Goal: Task Accomplishment & Management: Use online tool/utility

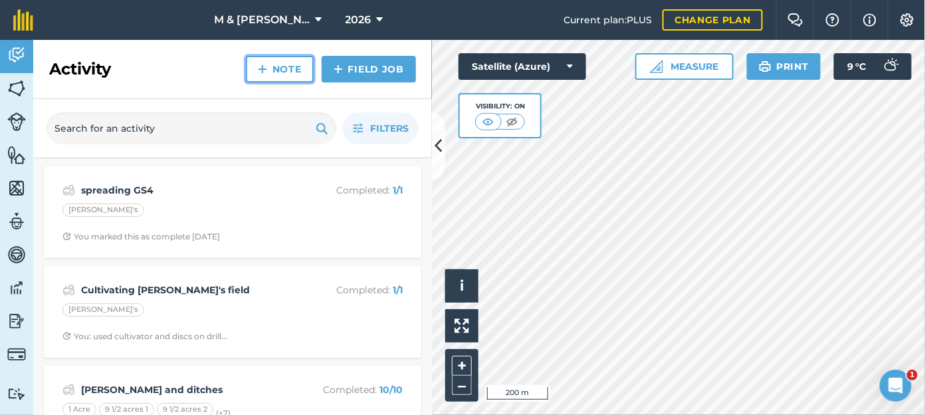
click at [285, 69] on link "Note" at bounding box center [280, 69] width 68 height 27
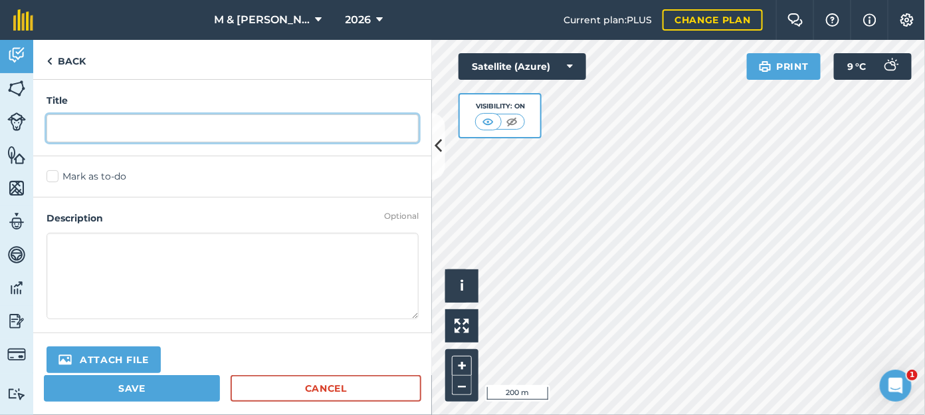
click at [178, 128] on input "text" at bounding box center [233, 128] width 372 height 28
type input "Rolling [PERSON_NAME]"
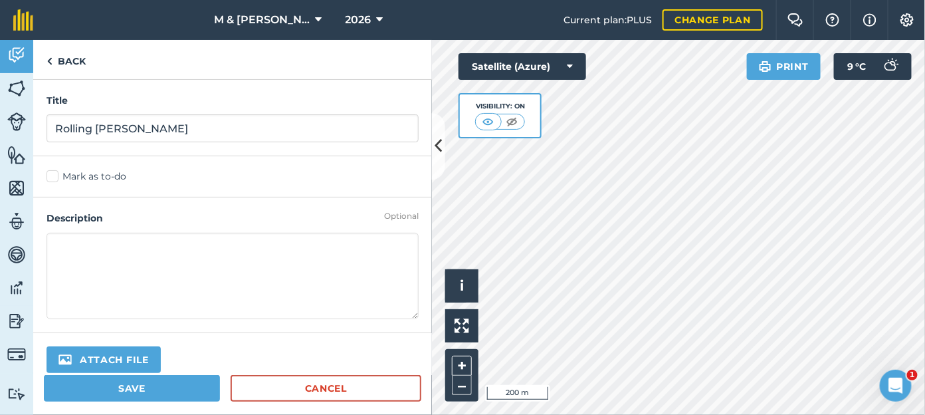
click at [150, 253] on textarea at bounding box center [233, 276] width 372 height 86
click at [57, 64] on link "Back" at bounding box center [66, 59] width 66 height 39
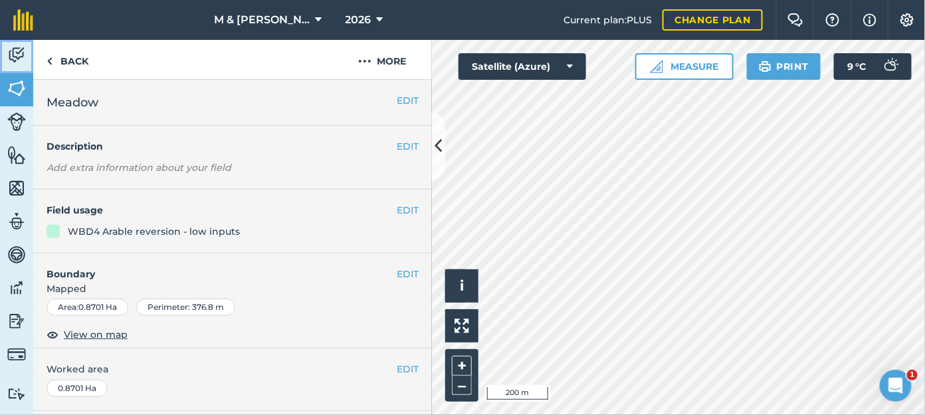
click at [23, 48] on img at bounding box center [16, 55] width 19 height 20
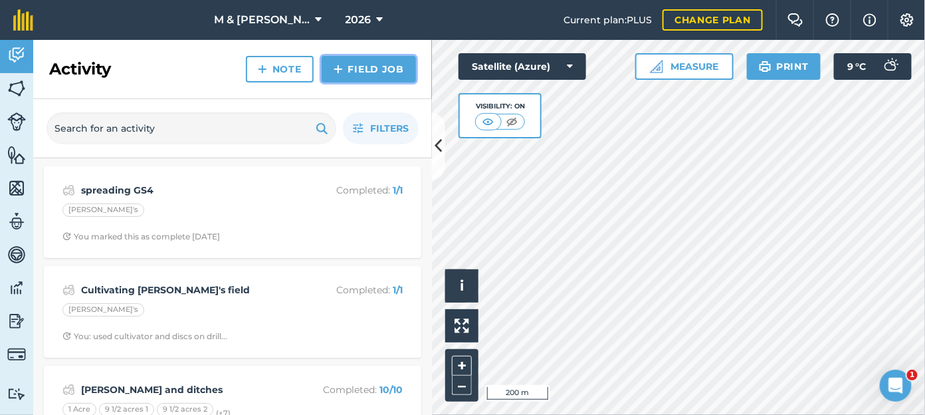
click at [376, 70] on link "Field Job" at bounding box center [369, 69] width 94 height 27
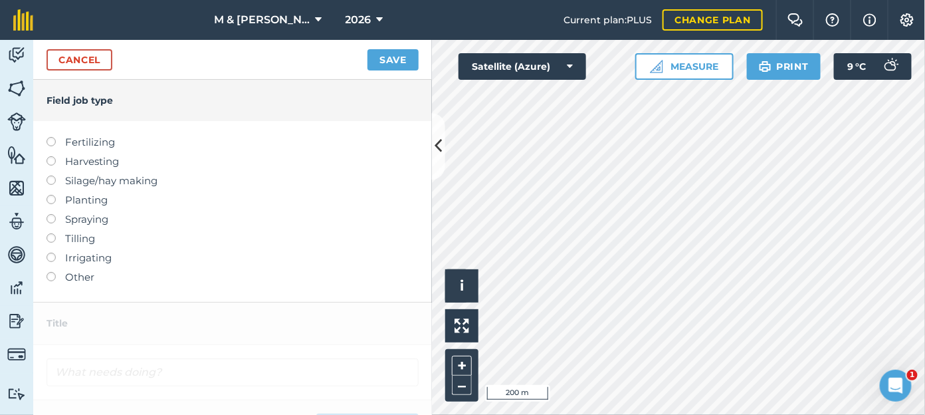
click at [51, 233] on label at bounding box center [56, 233] width 19 height 0
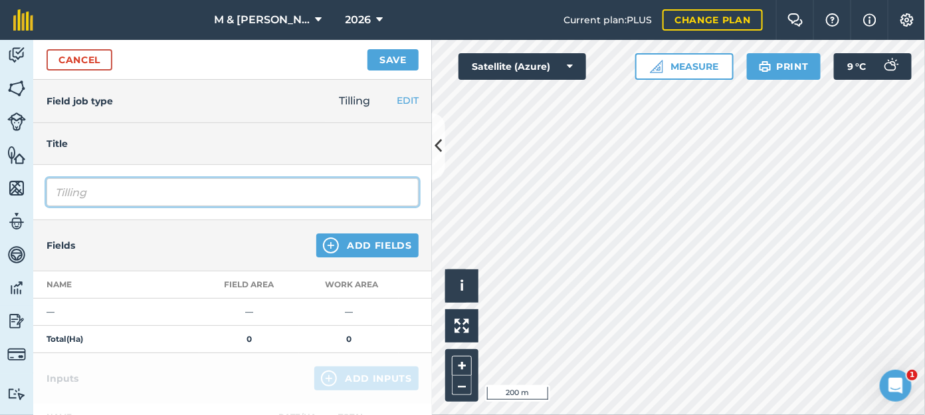
click at [70, 192] on input "Tilling" at bounding box center [233, 192] width 372 height 28
drag, startPoint x: 152, startPoint y: 193, endPoint x: 15, endPoint y: 193, distance: 136.9
click at [15, 193] on div "Activity Fields Livestock Features Maps Team Vehicles Data Reporting Billing Tu…" at bounding box center [462, 227] width 925 height 375
type input "Rolling [PERSON_NAME]'s field"
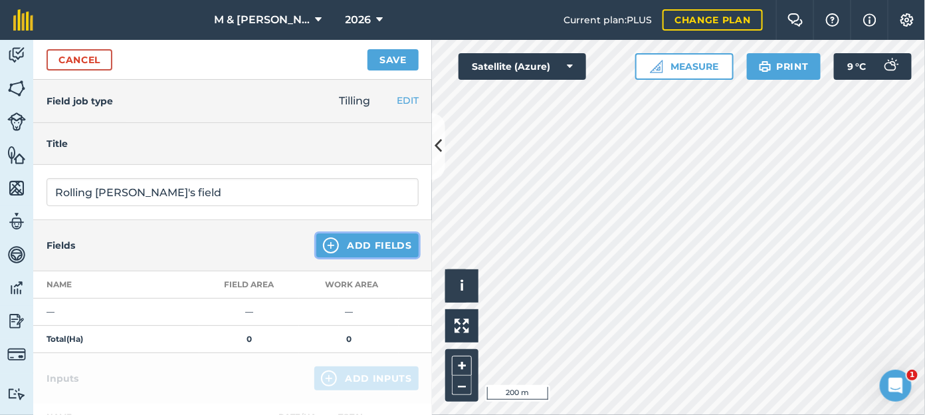
click at [332, 235] on button "Add Fields" at bounding box center [367, 245] width 102 height 24
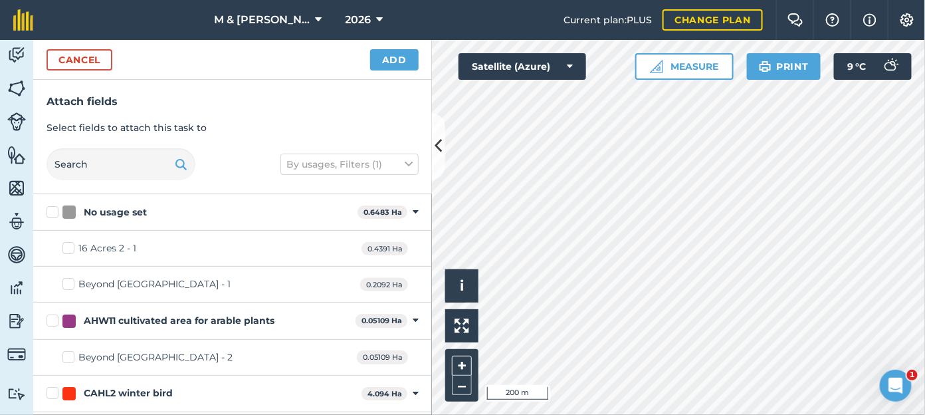
checkbox input "true"
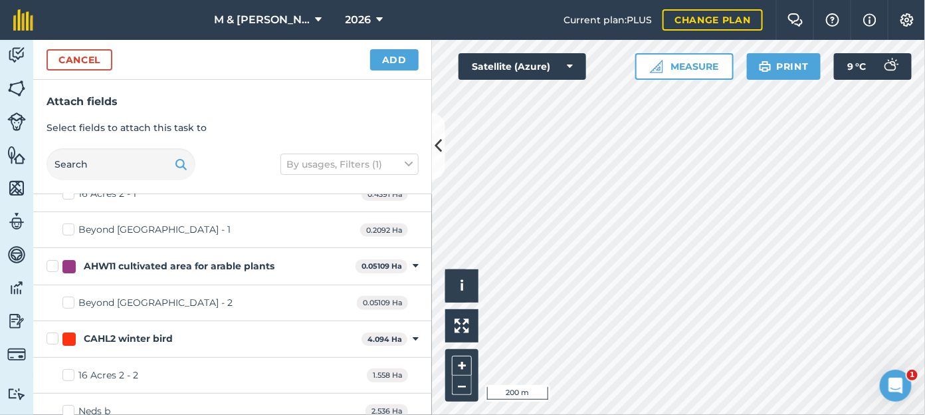
scroll to position [60, 0]
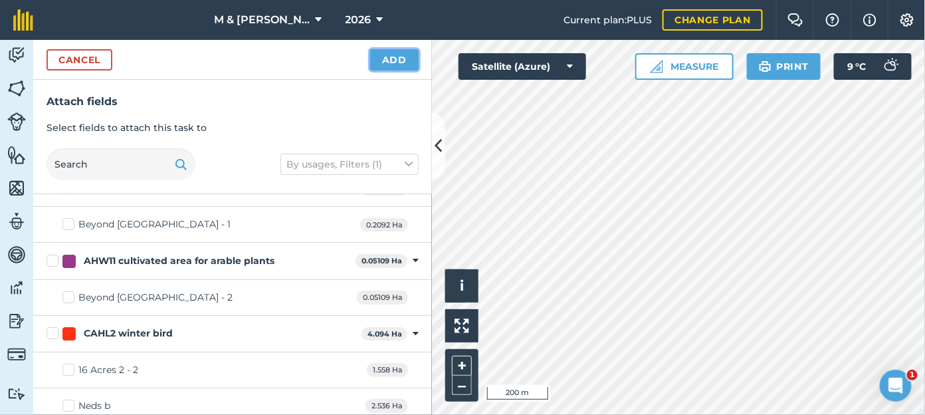
click at [388, 55] on button "Add" at bounding box center [394, 59] width 49 height 21
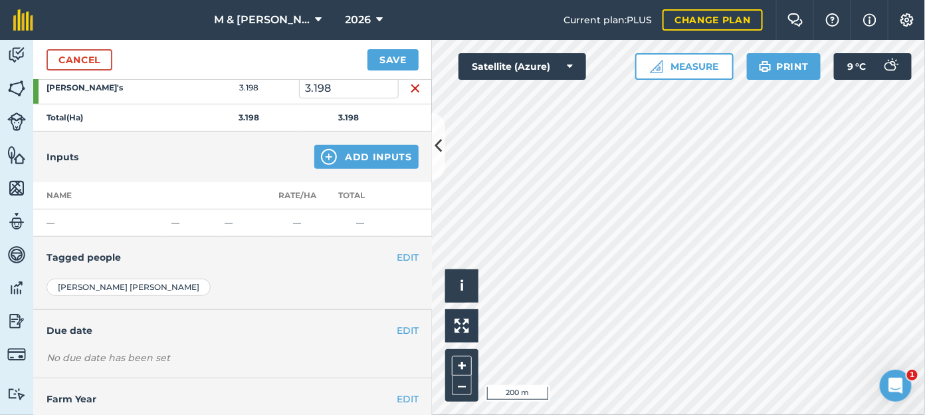
scroll to position [256, 0]
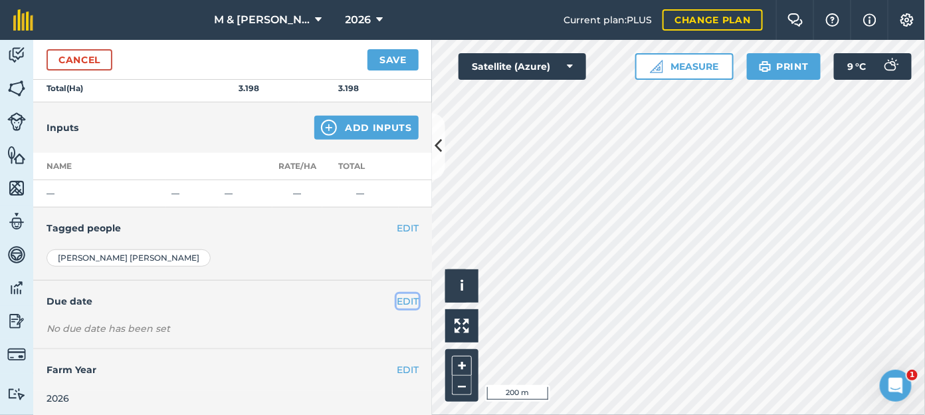
click at [397, 298] on button "EDIT" at bounding box center [408, 301] width 22 height 15
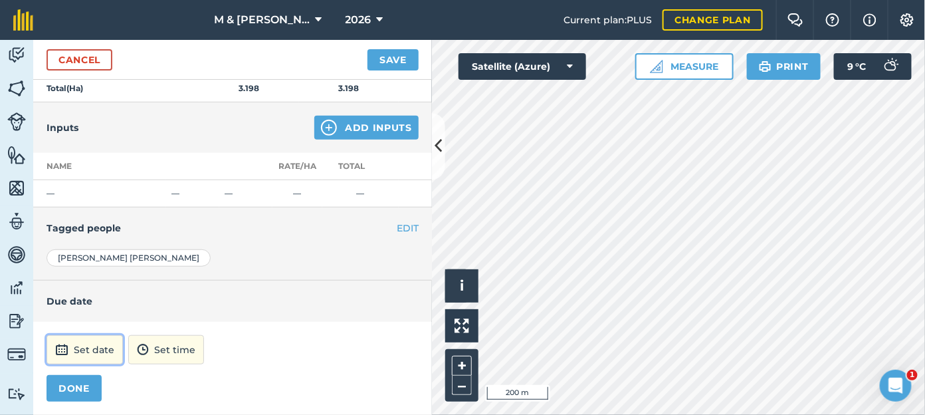
click at [78, 342] on button "Set date" at bounding box center [85, 349] width 76 height 29
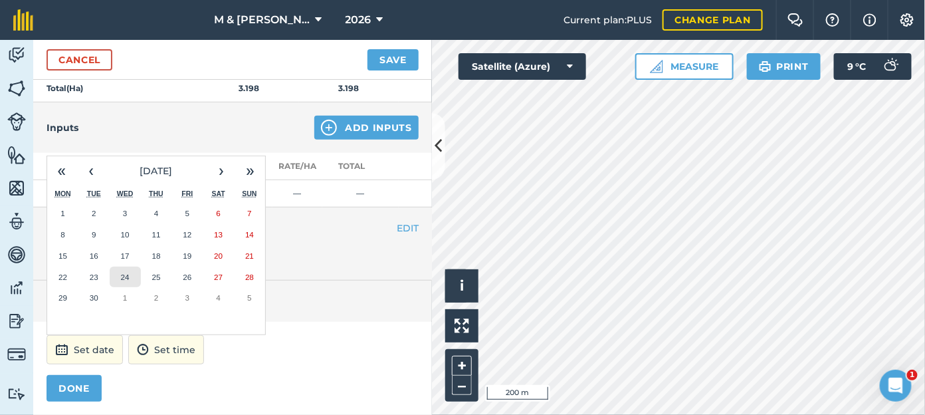
click at [123, 274] on abbr "24" at bounding box center [125, 277] width 9 height 9
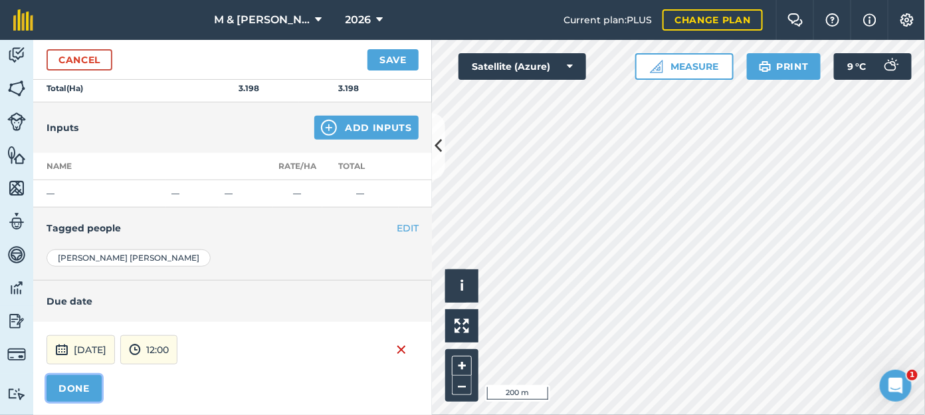
click at [82, 380] on button "DONE" at bounding box center [74, 388] width 55 height 27
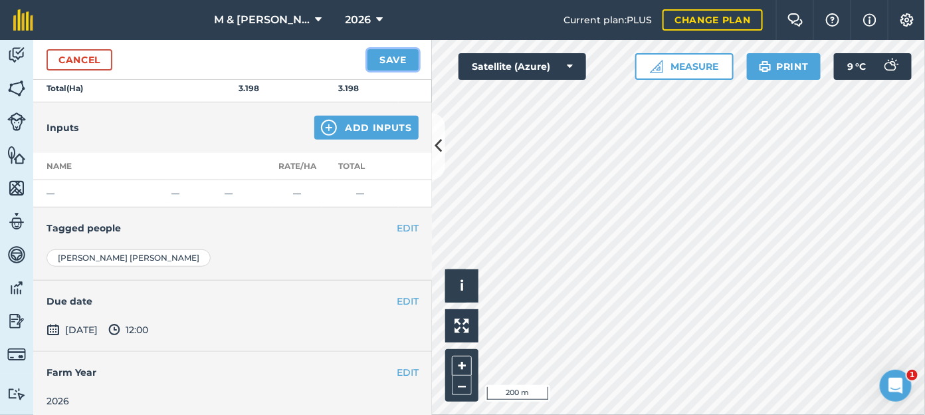
click at [397, 57] on button "Save" at bounding box center [393, 59] width 51 height 21
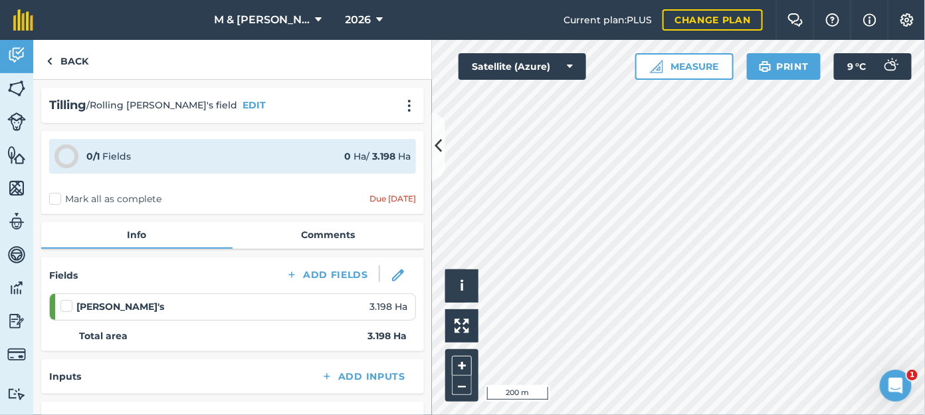
click at [52, 195] on label "Mark all as complete" at bounding box center [105, 199] width 112 height 14
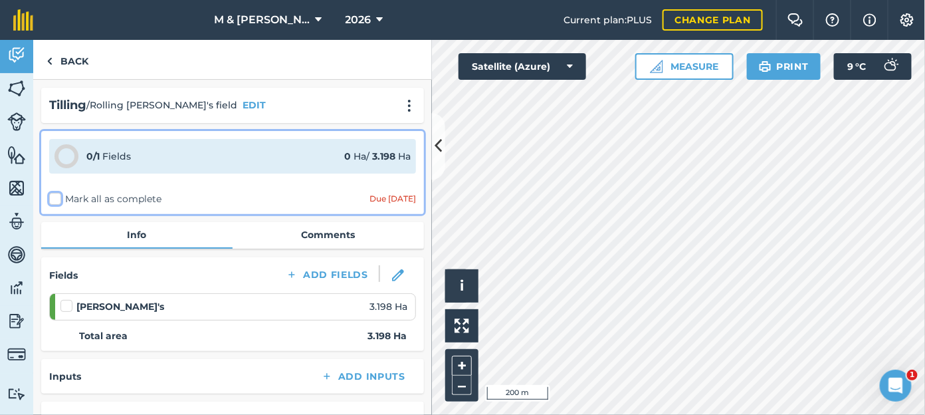
click at [52, 195] on input "Mark all as complete" at bounding box center [53, 196] width 9 height 9
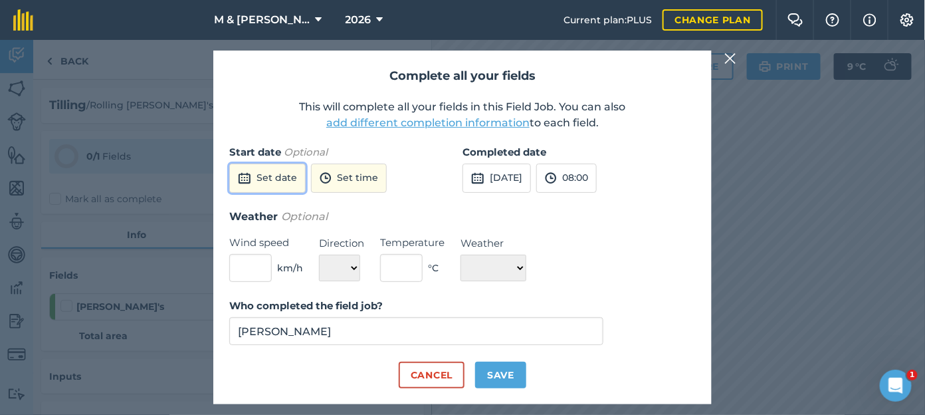
click at [257, 175] on button "Set date" at bounding box center [267, 178] width 76 height 29
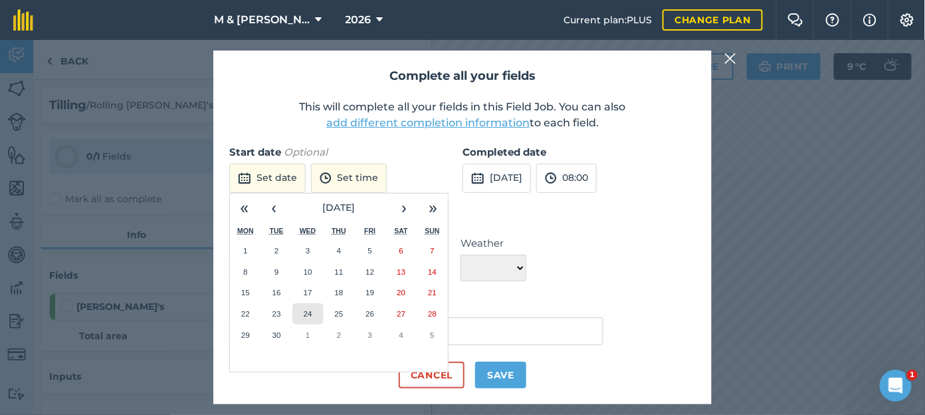
click at [311, 314] on abbr "24" at bounding box center [308, 313] width 9 height 9
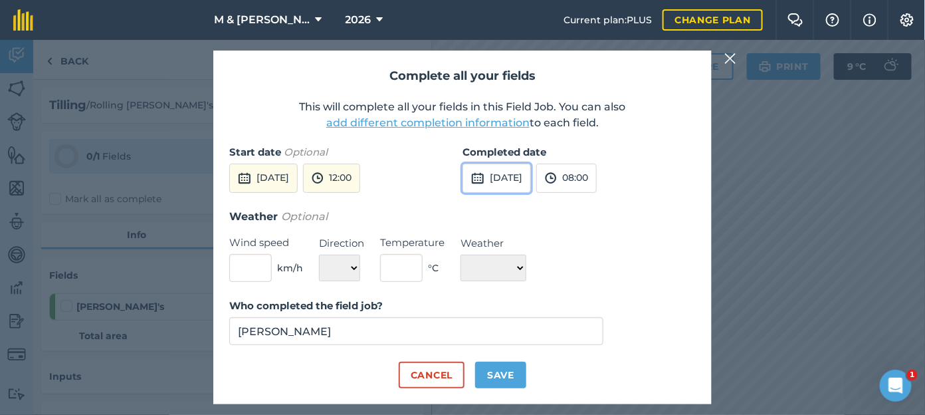
click at [531, 174] on button "[DATE]" at bounding box center [497, 178] width 68 height 29
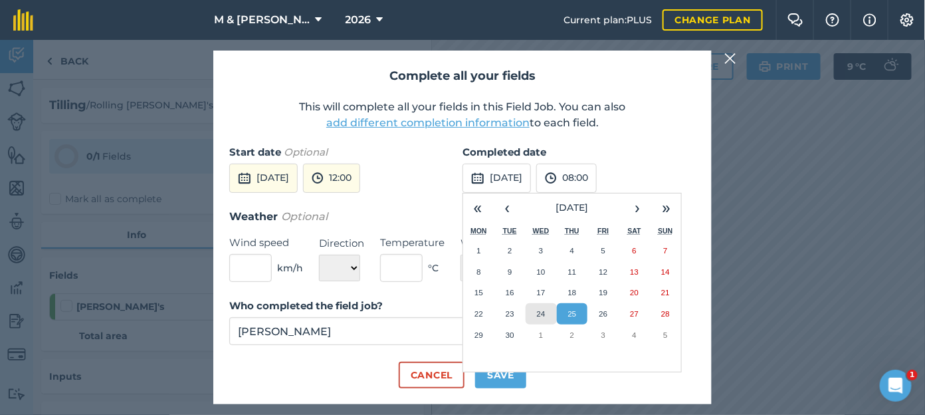
click at [542, 314] on abbr "24" at bounding box center [541, 313] width 9 height 9
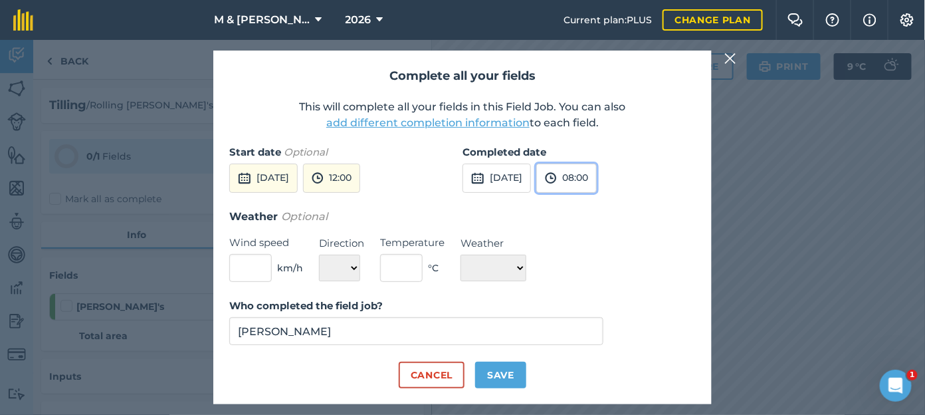
click at [597, 176] on button "08:00" at bounding box center [566, 178] width 60 height 29
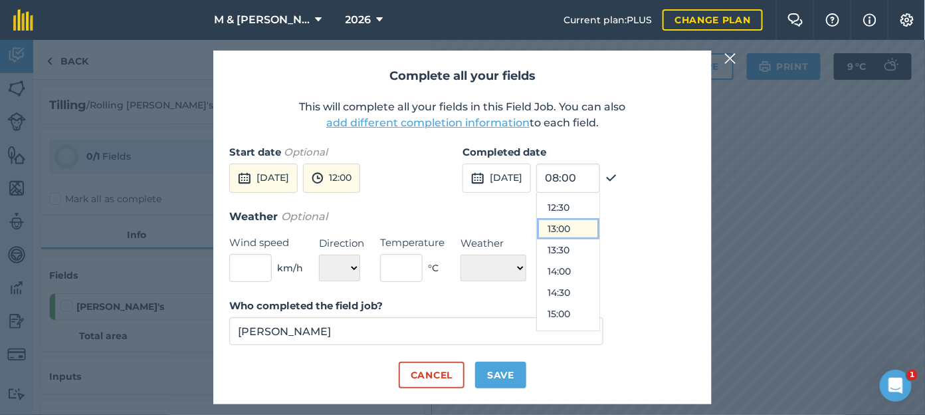
click at [593, 232] on button "13:00" at bounding box center [568, 228] width 62 height 21
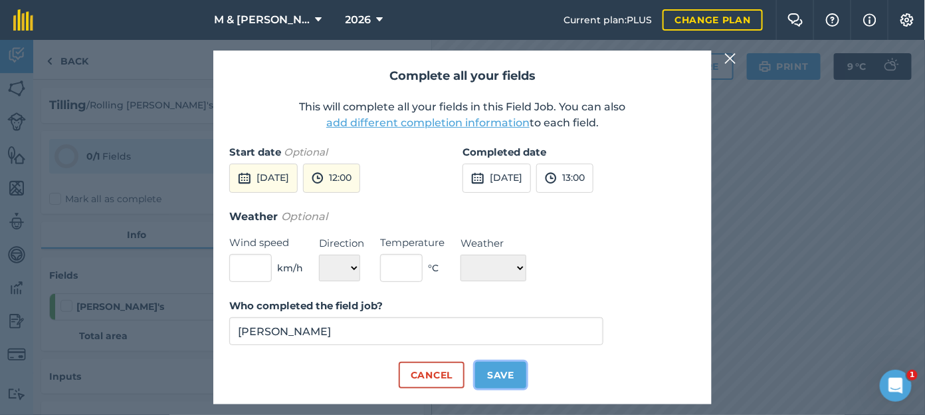
click at [497, 380] on button "Save" at bounding box center [500, 375] width 51 height 27
checkbox input "true"
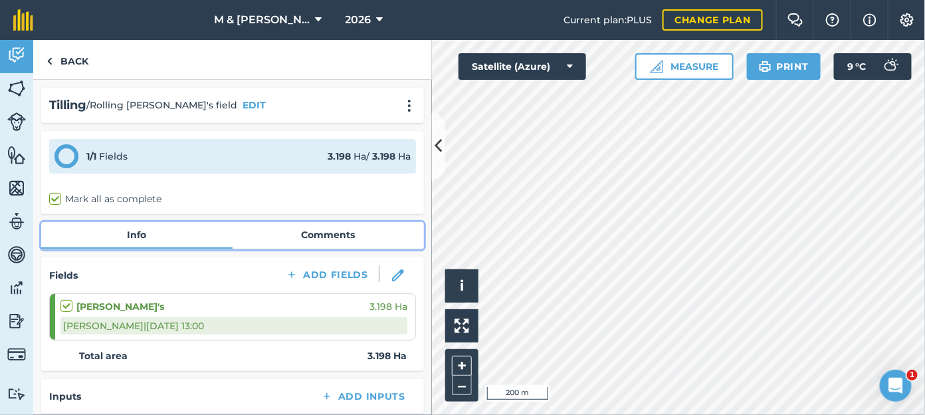
click at [341, 231] on link "Comments" at bounding box center [328, 234] width 191 height 25
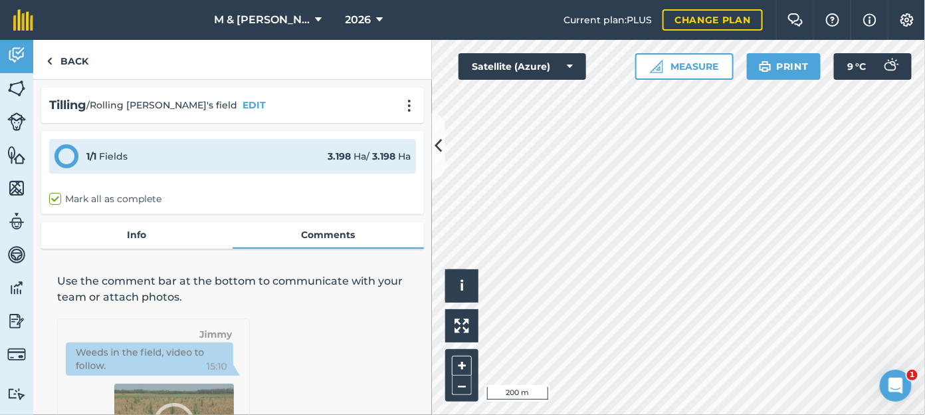
click at [259, 359] on div "Use the comment bar at the bottom to communicate with your team or attach photo…" at bounding box center [232, 375] width 383 height 237
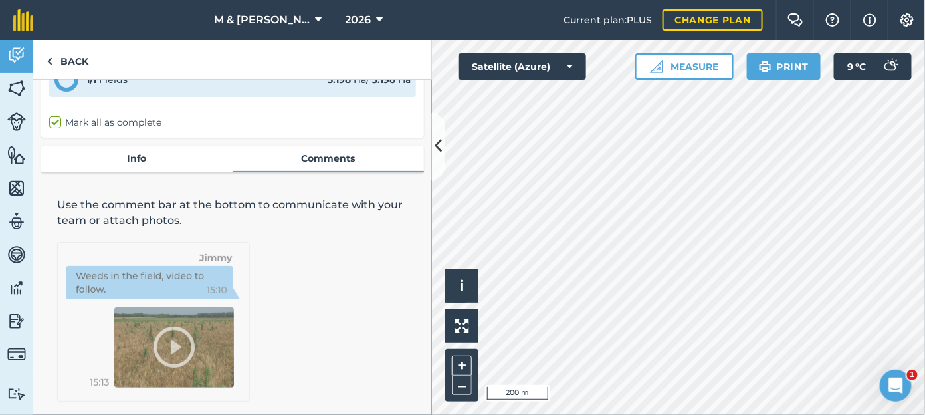
scroll to position [131, 0]
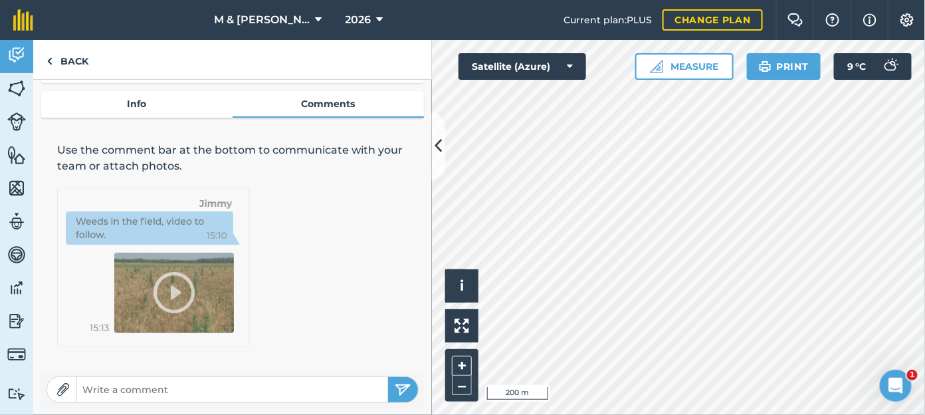
click at [162, 397] on input "text" at bounding box center [232, 389] width 311 height 19
click at [189, 392] on input "[PERSON_NAME] rolled the field trwice" at bounding box center [232, 389] width 311 height 19
type input "[PERSON_NAME] rolled the field twice"
click at [395, 388] on img "submit" at bounding box center [403, 390] width 17 height 16
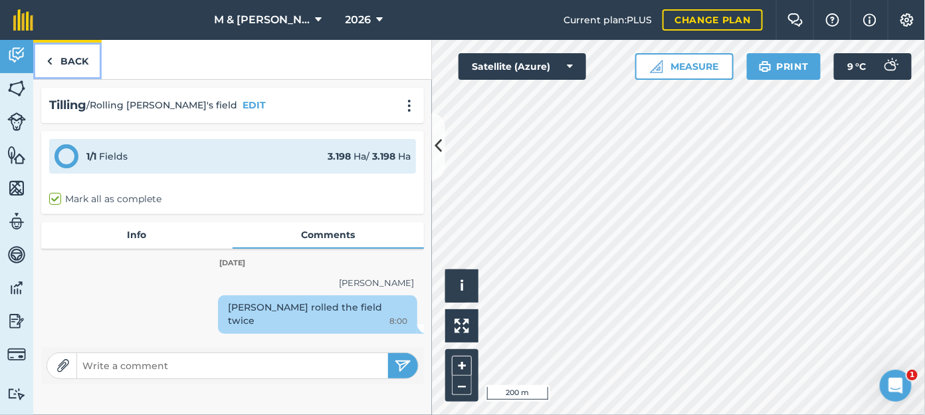
click at [76, 57] on link "Back" at bounding box center [67, 59] width 68 height 39
